Goal: Check status: Check status

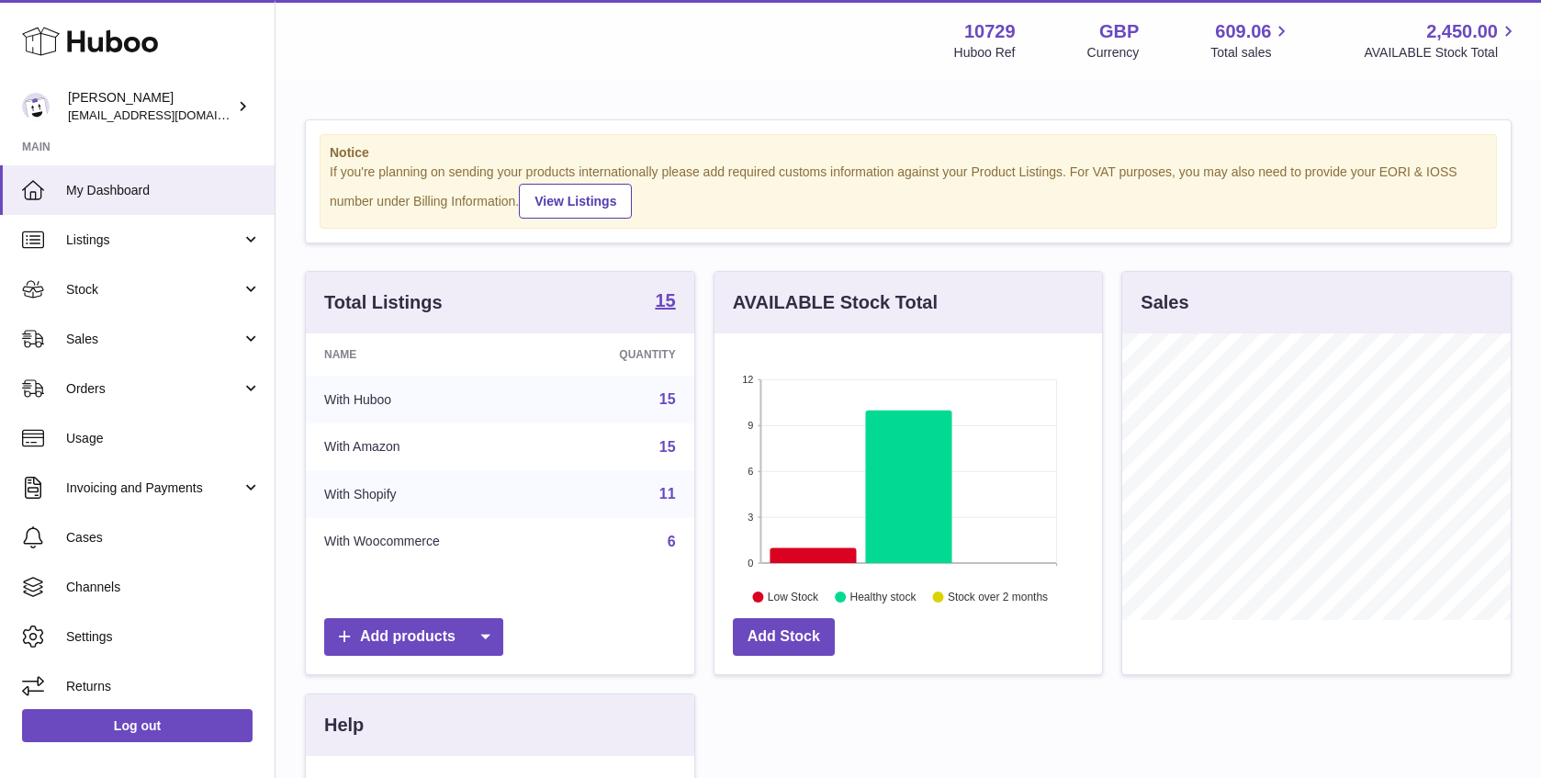
scroll to position [287, 388]
click at [234, 303] on link "Stock" at bounding box center [137, 290] width 275 height 50
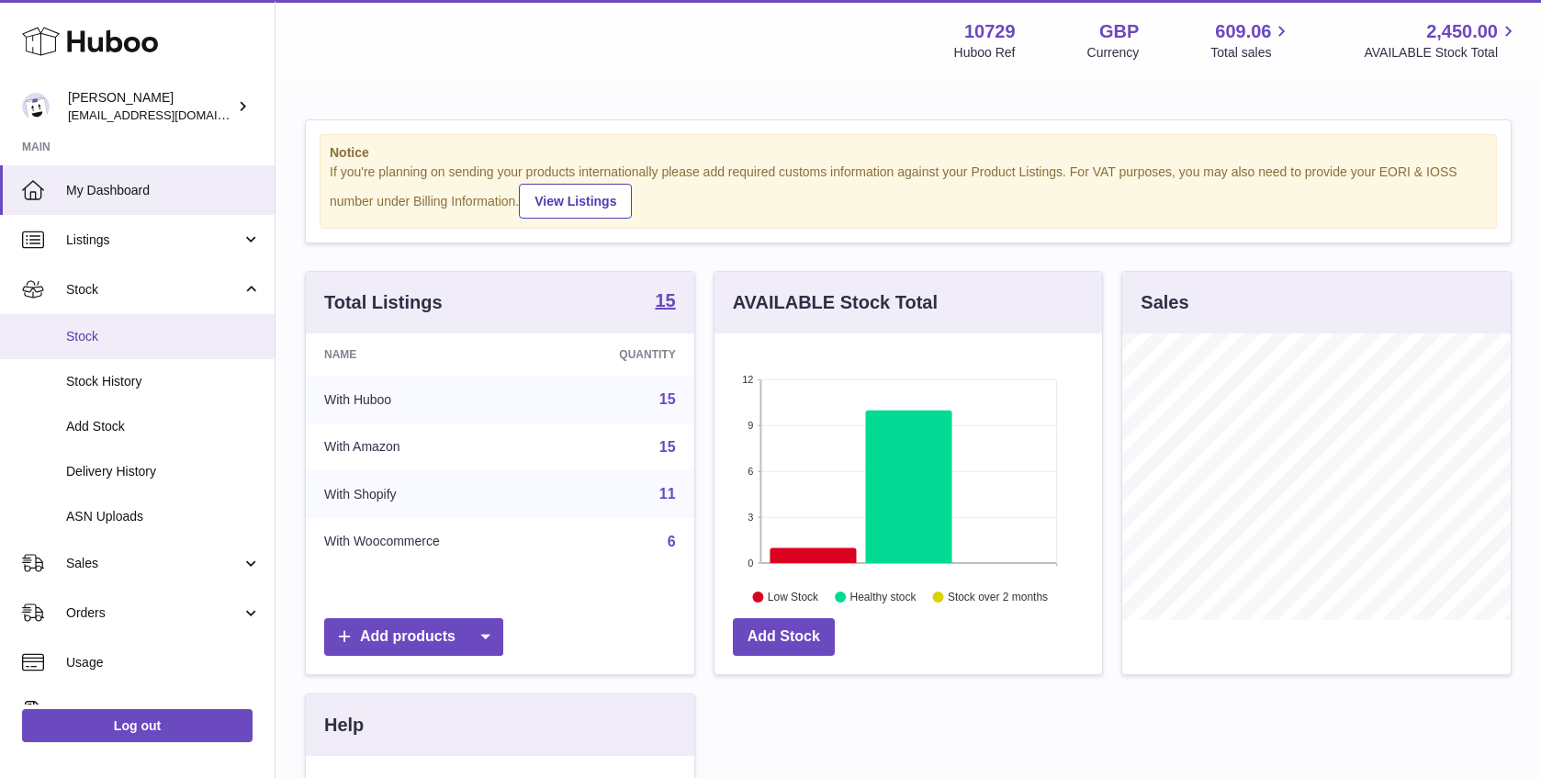
click at [212, 354] on link "Stock" at bounding box center [137, 336] width 275 height 45
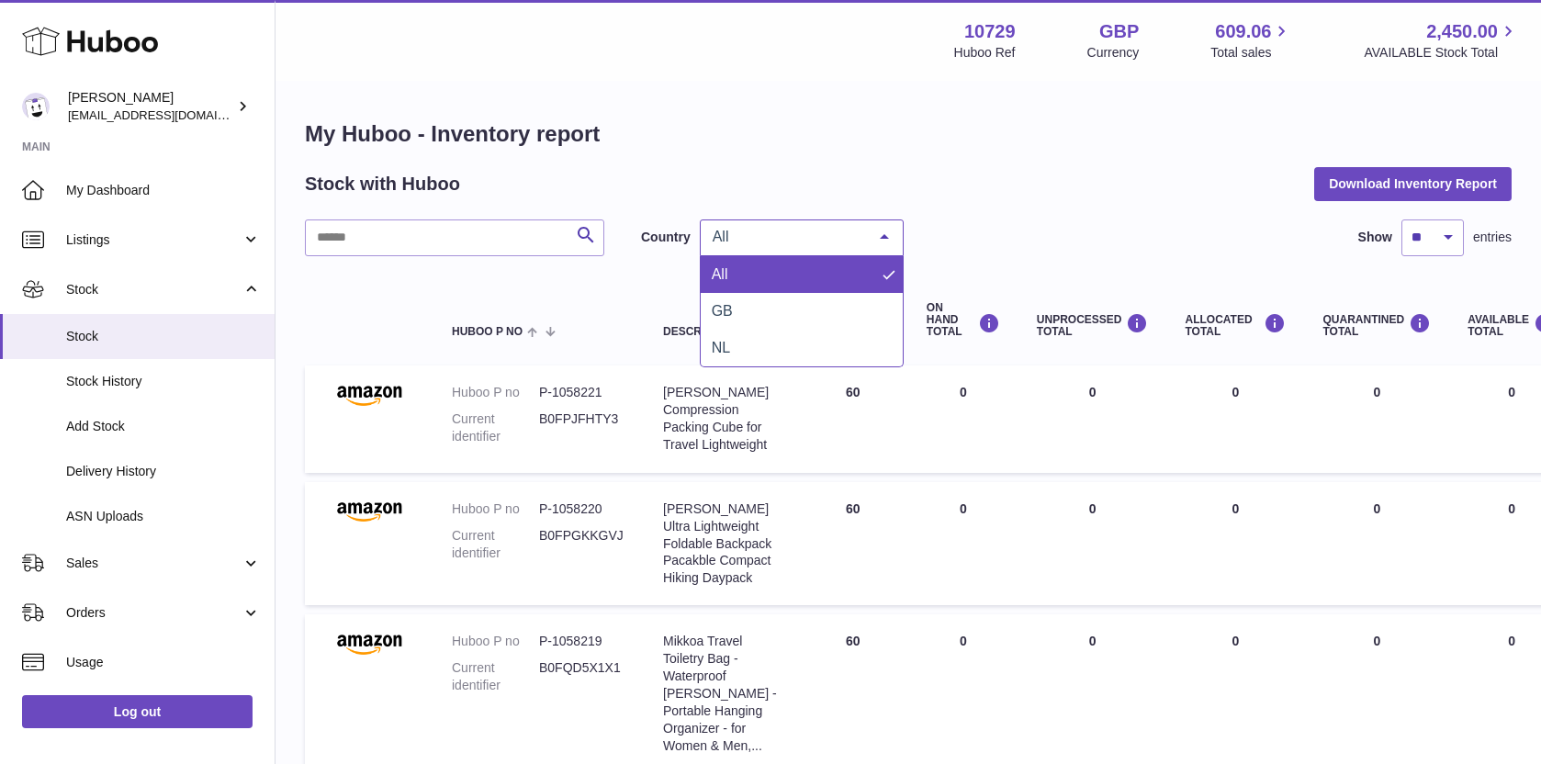
click at [748, 238] on span "All" at bounding box center [787, 237] width 158 height 18
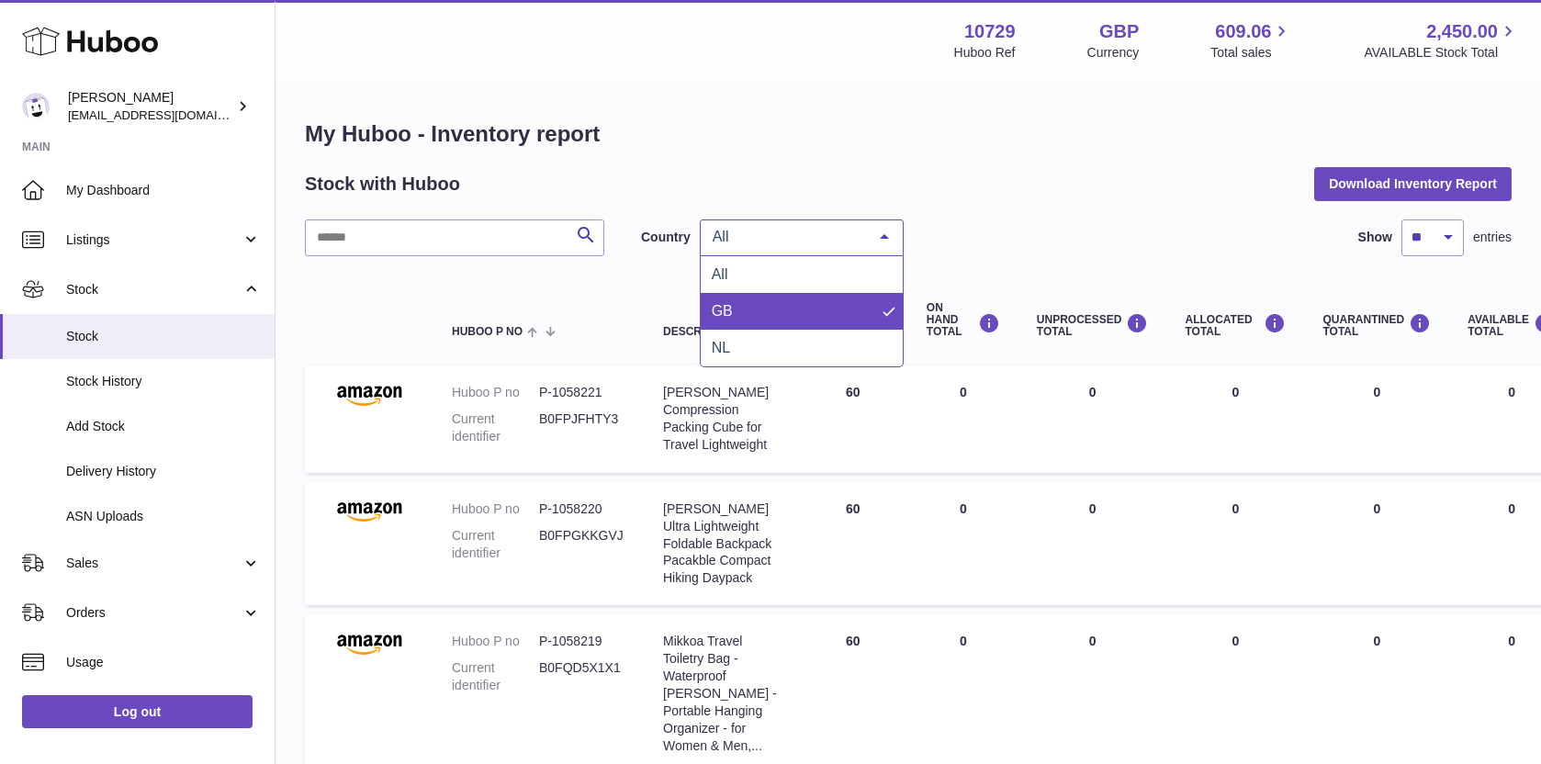
click at [762, 307] on span "GB" at bounding box center [802, 311] width 202 height 37
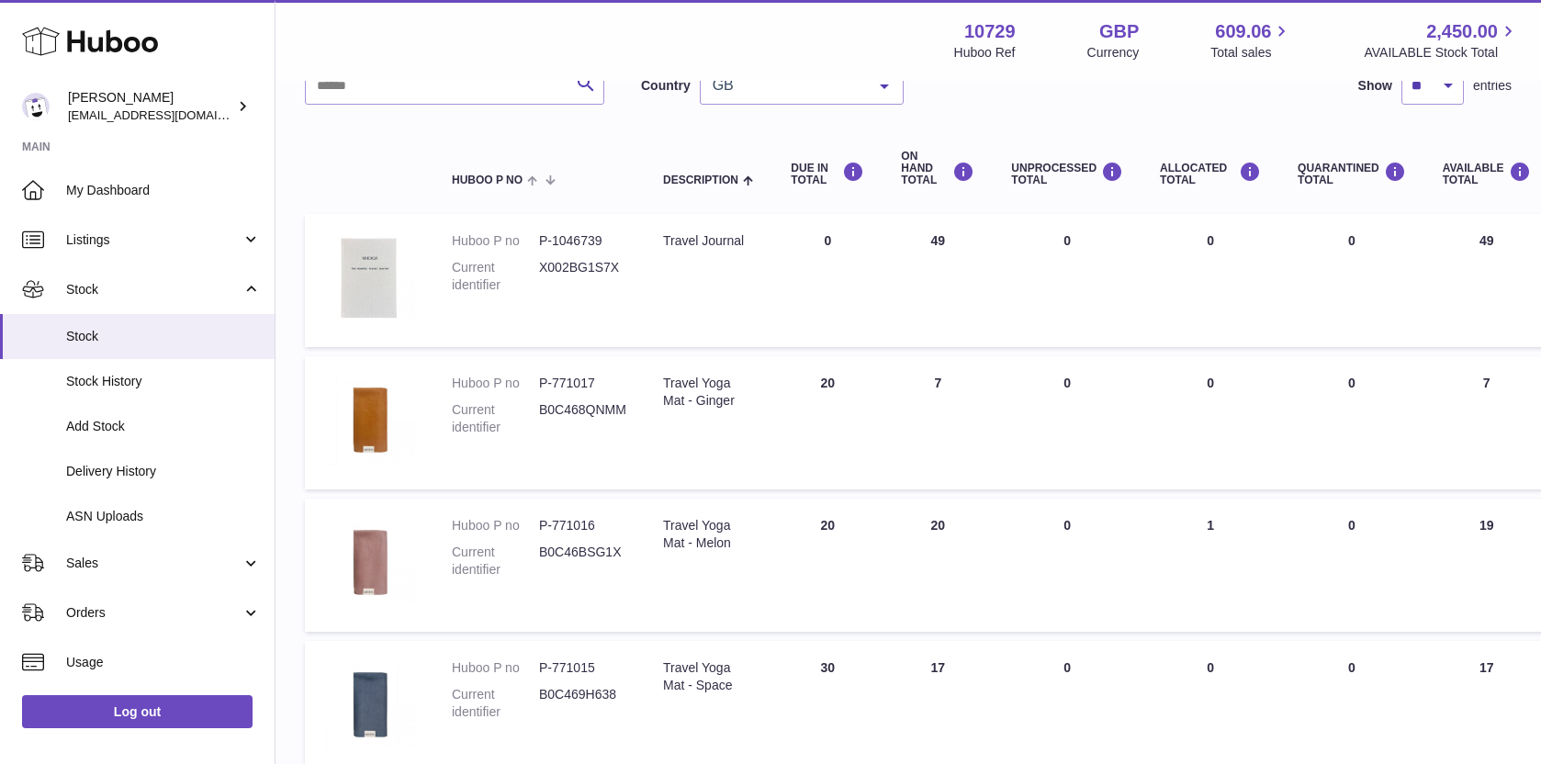
scroll to position [179, 0]
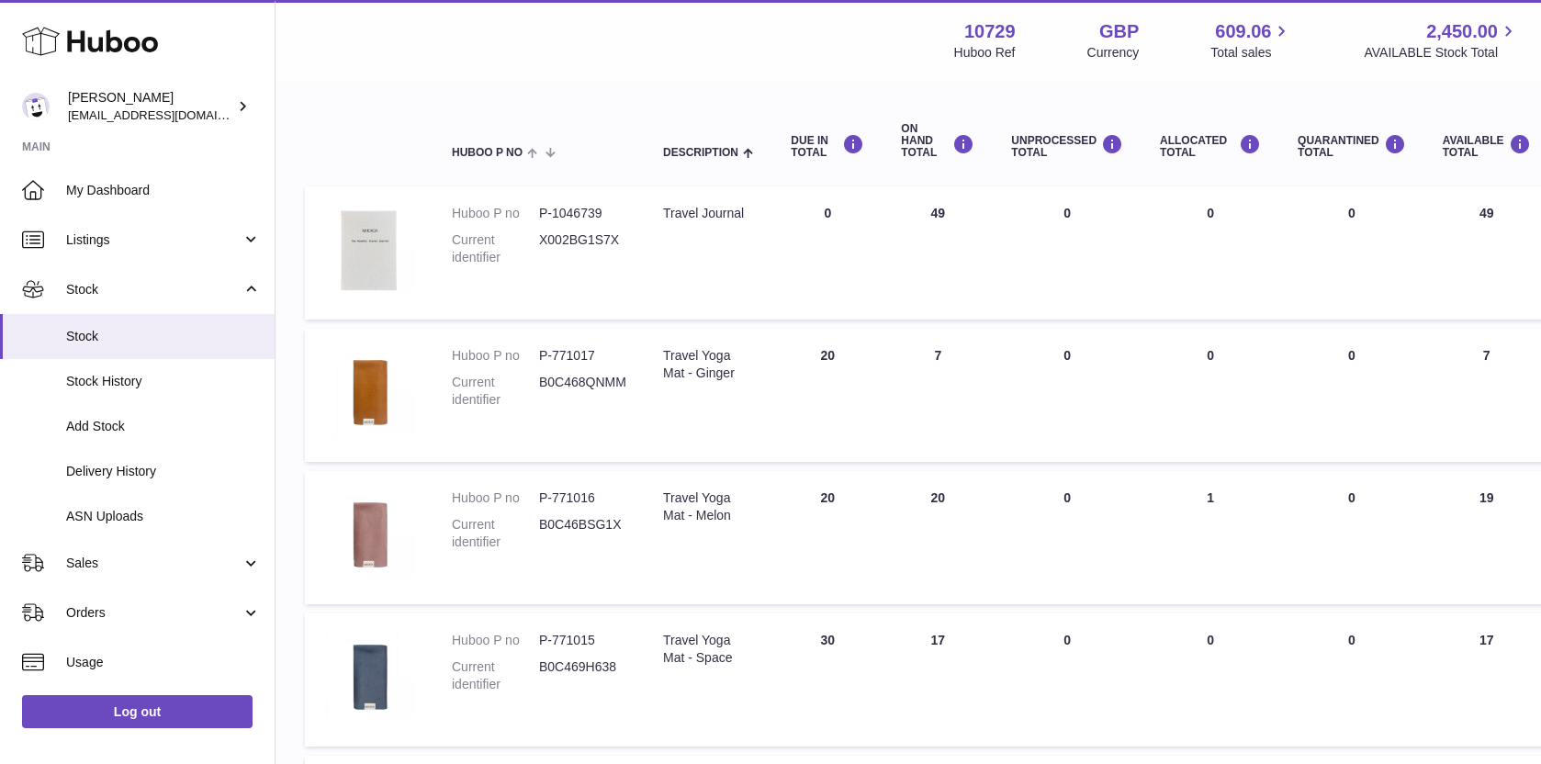
drag, startPoint x: 925, startPoint y: 352, endPoint x: 974, endPoint y: 353, distance: 49.6
click at [974, 353] on td "ON HAND Total 7" at bounding box center [938, 395] width 110 height 133
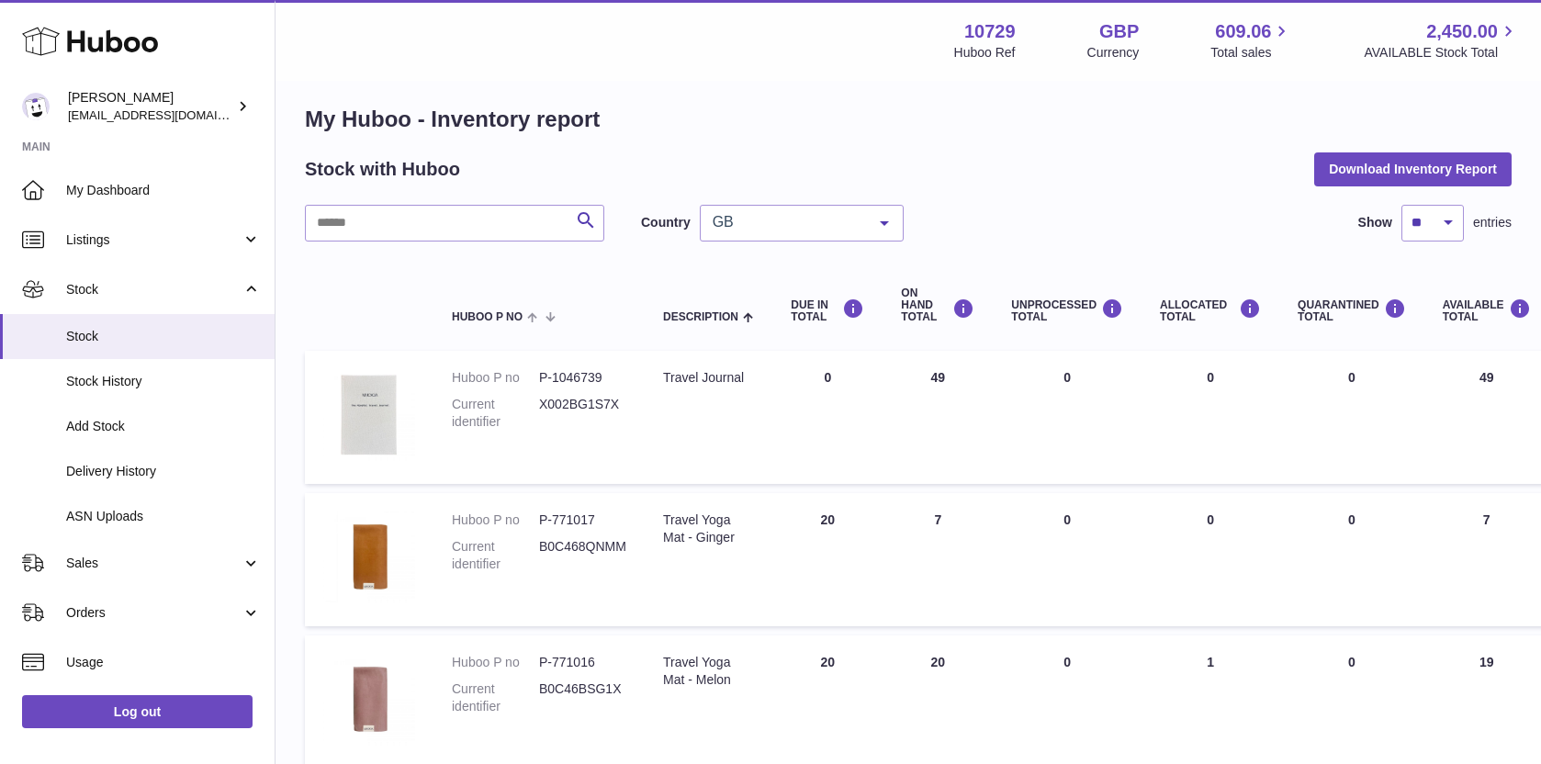
scroll to position [0, 0]
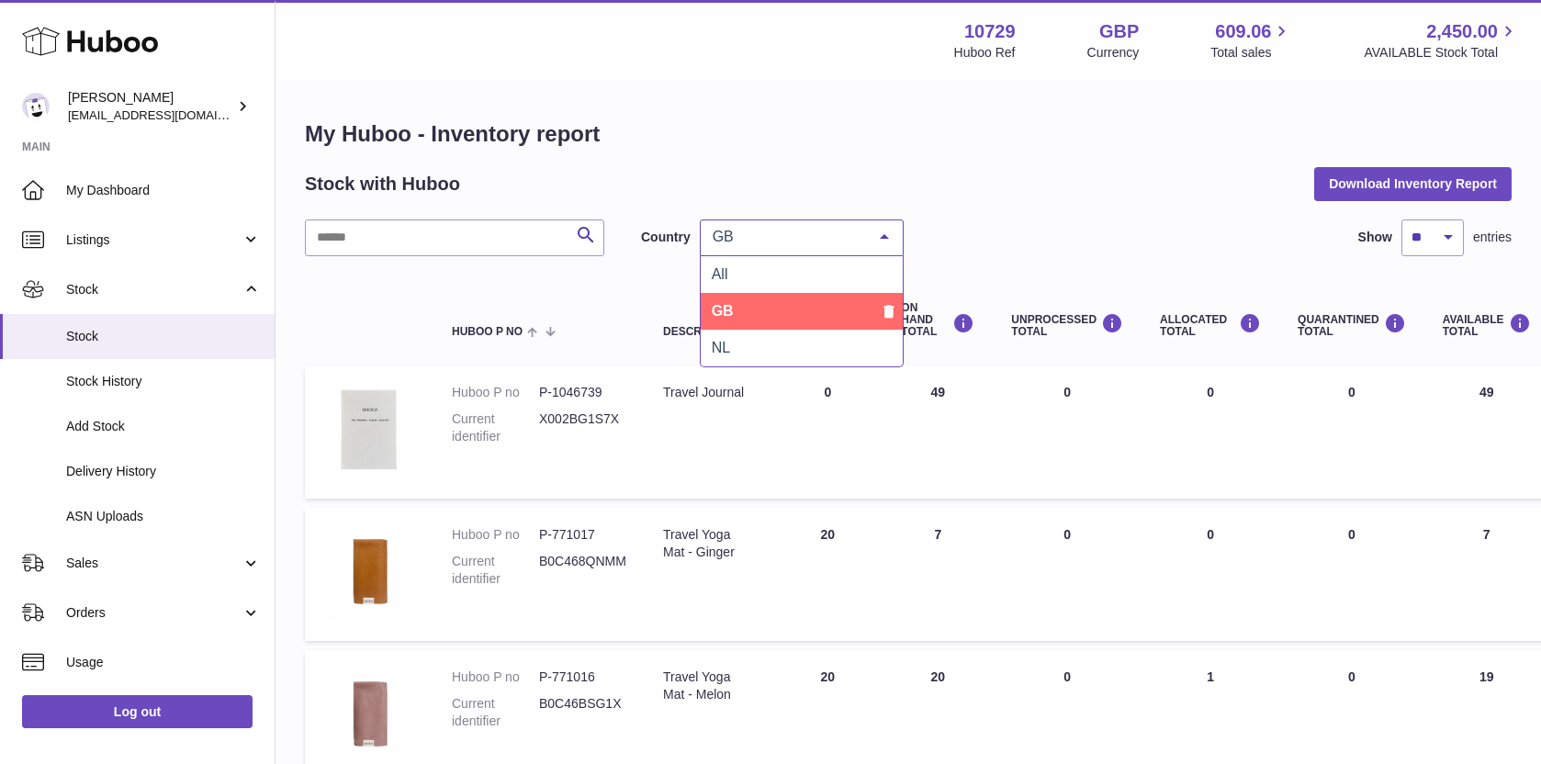
click at [756, 242] on span "GB" at bounding box center [787, 237] width 158 height 18
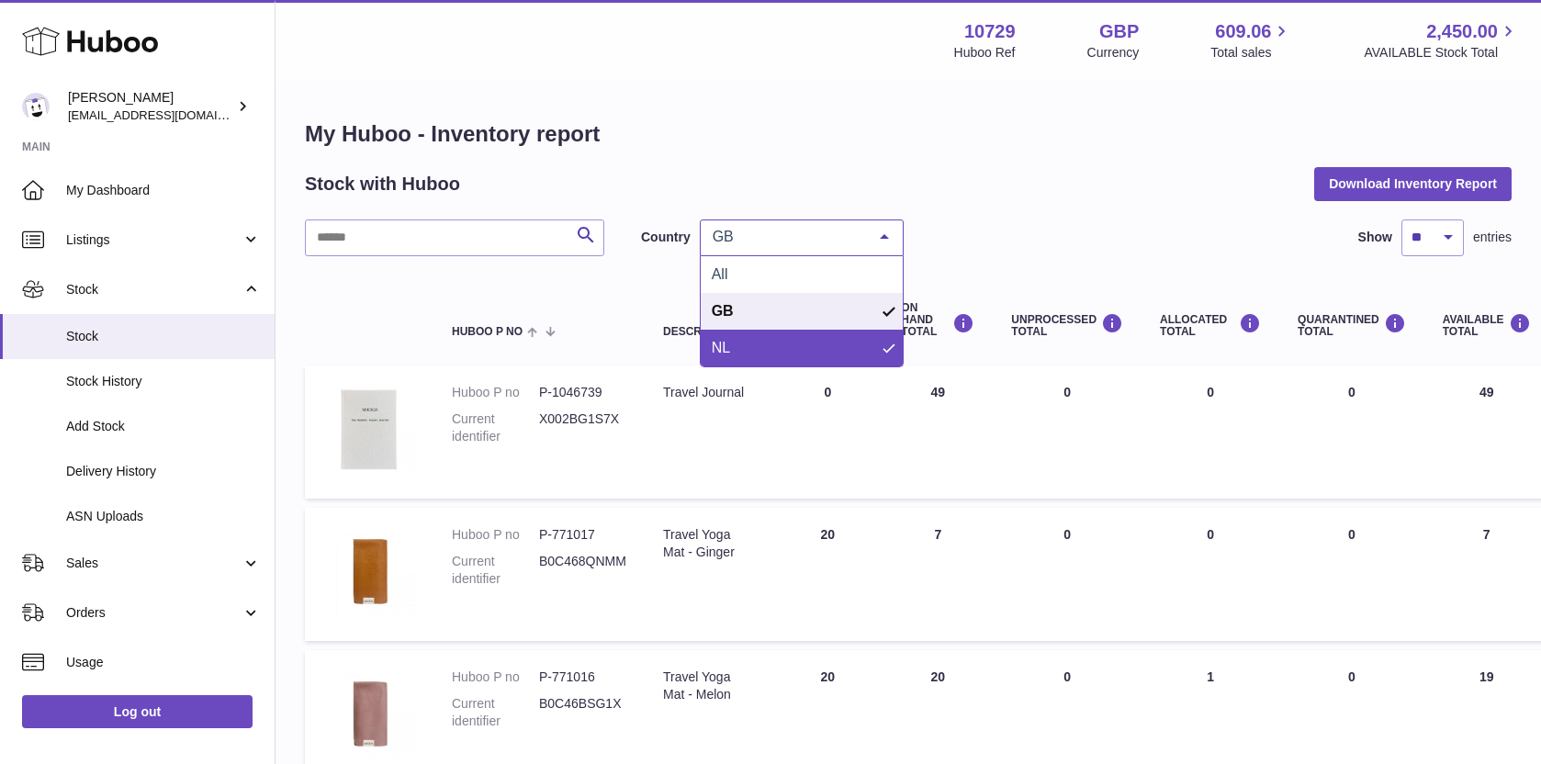
click at [757, 356] on span "NL" at bounding box center [802, 348] width 202 height 37
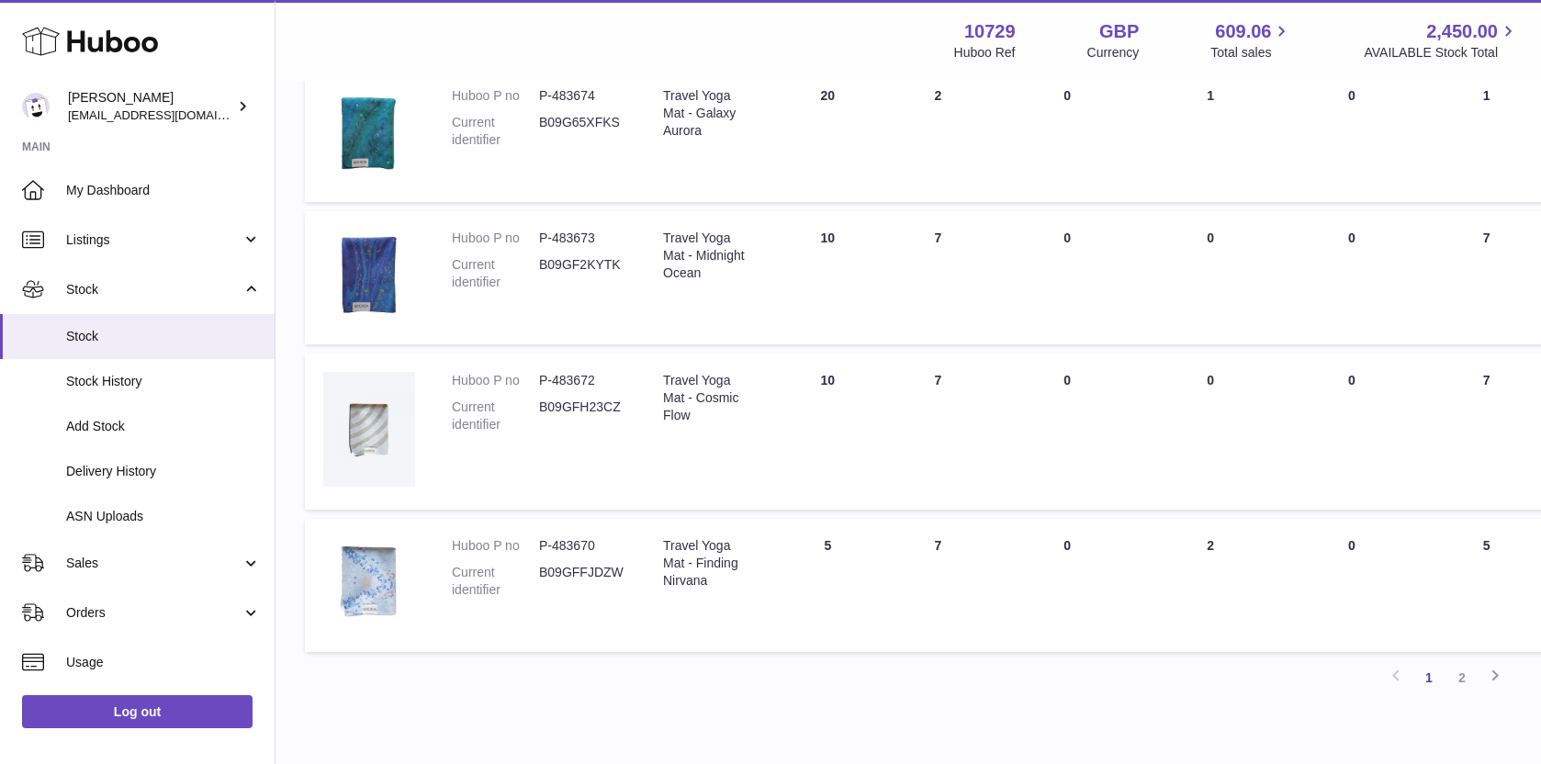
scroll to position [1151, 0]
